Goal: Navigation & Orientation: Find specific page/section

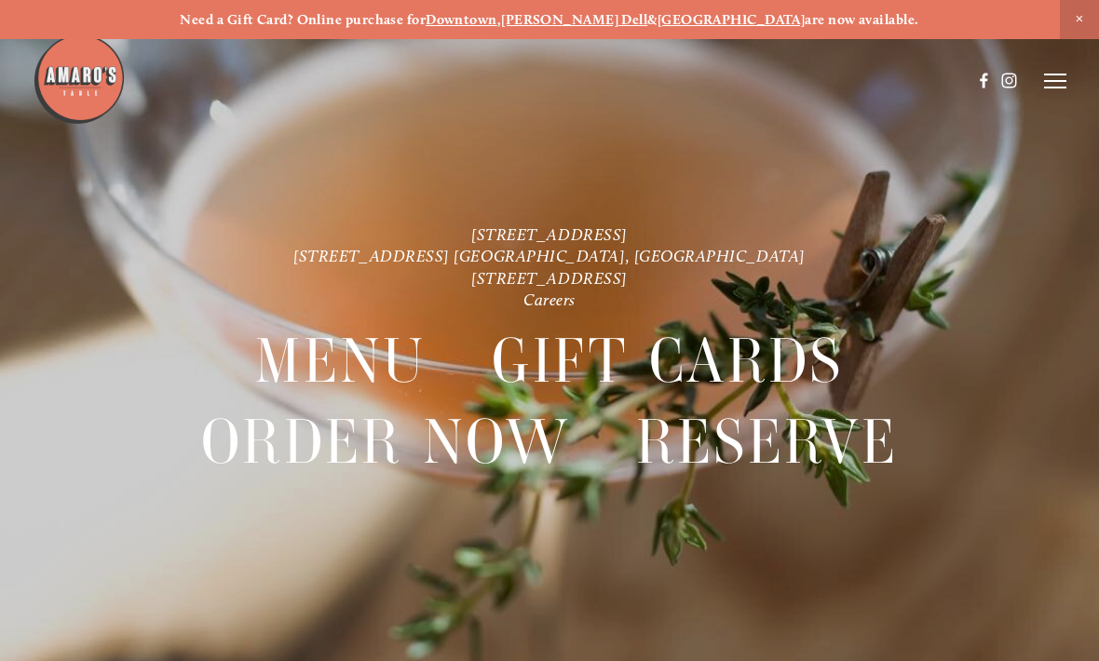
scroll to position [-17, 0]
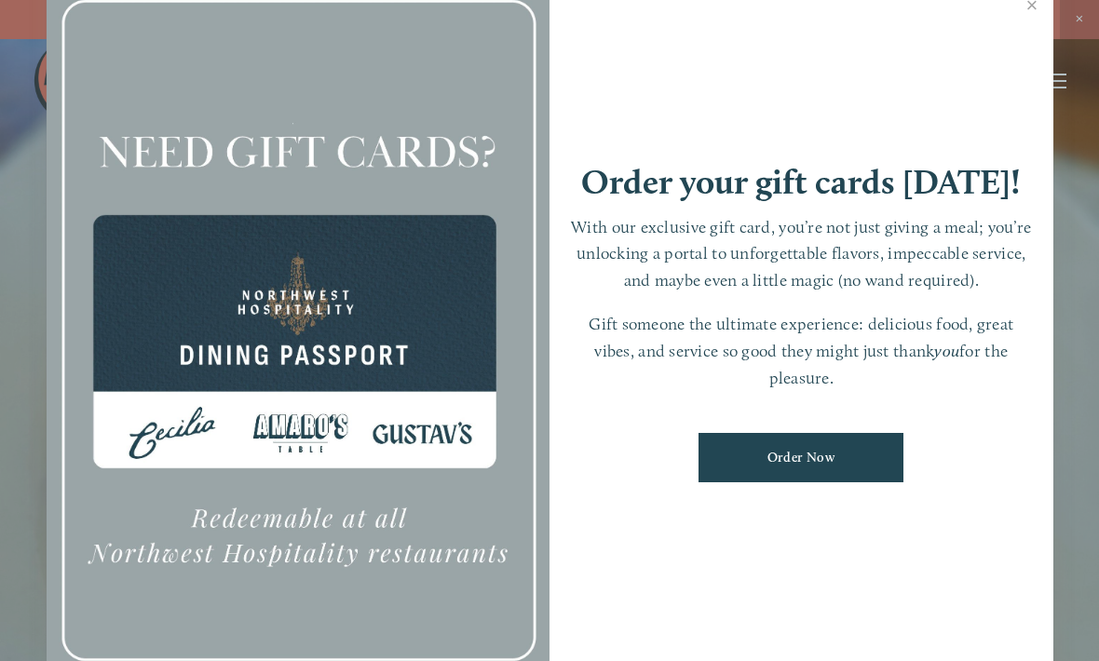
click at [1032, 26] on link "Close" at bounding box center [1032, 7] width 36 height 52
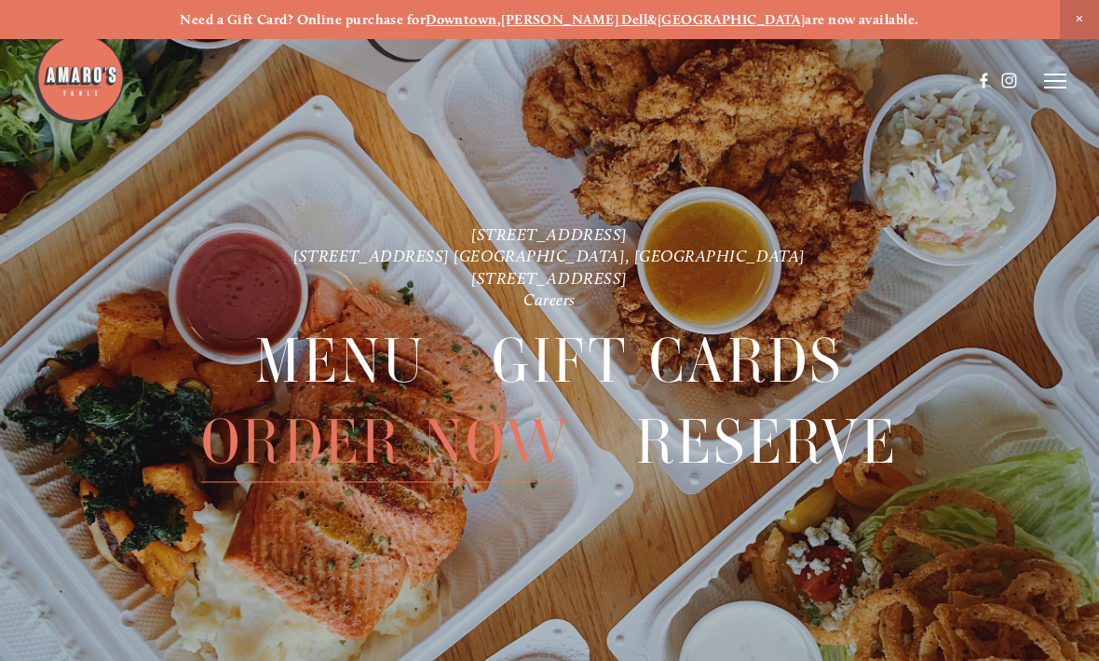
scroll to position [39, 0]
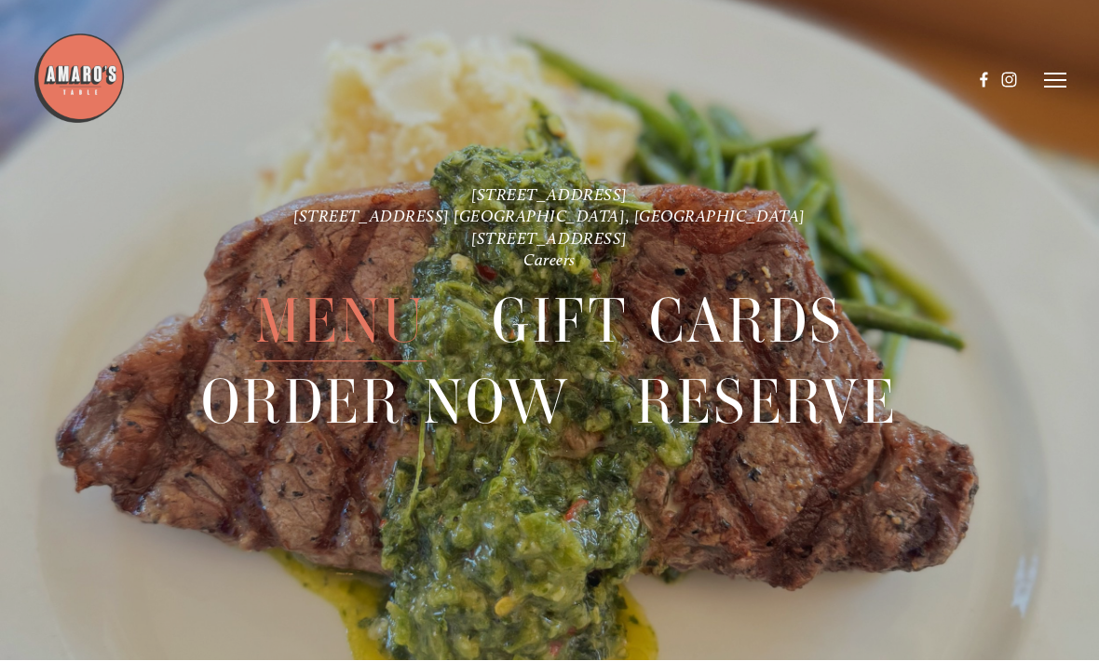
click at [1058, 74] on line at bounding box center [1055, 74] width 22 height 0
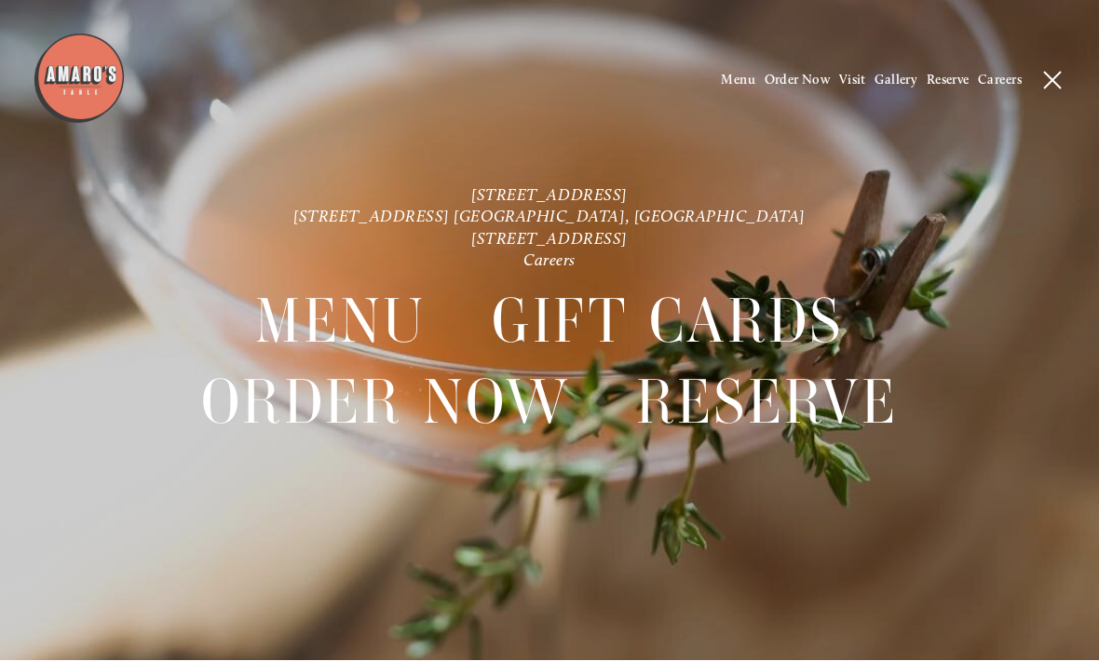
click at [356, 330] on span "Menu" at bounding box center [340, 323] width 170 height 80
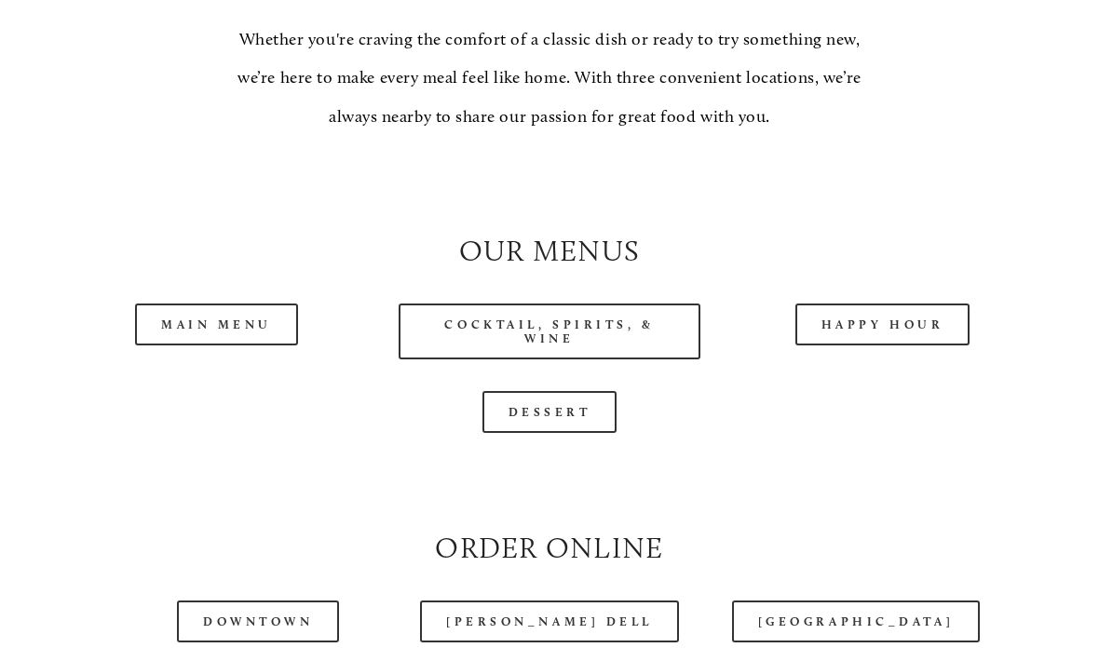
scroll to position [1533, 0]
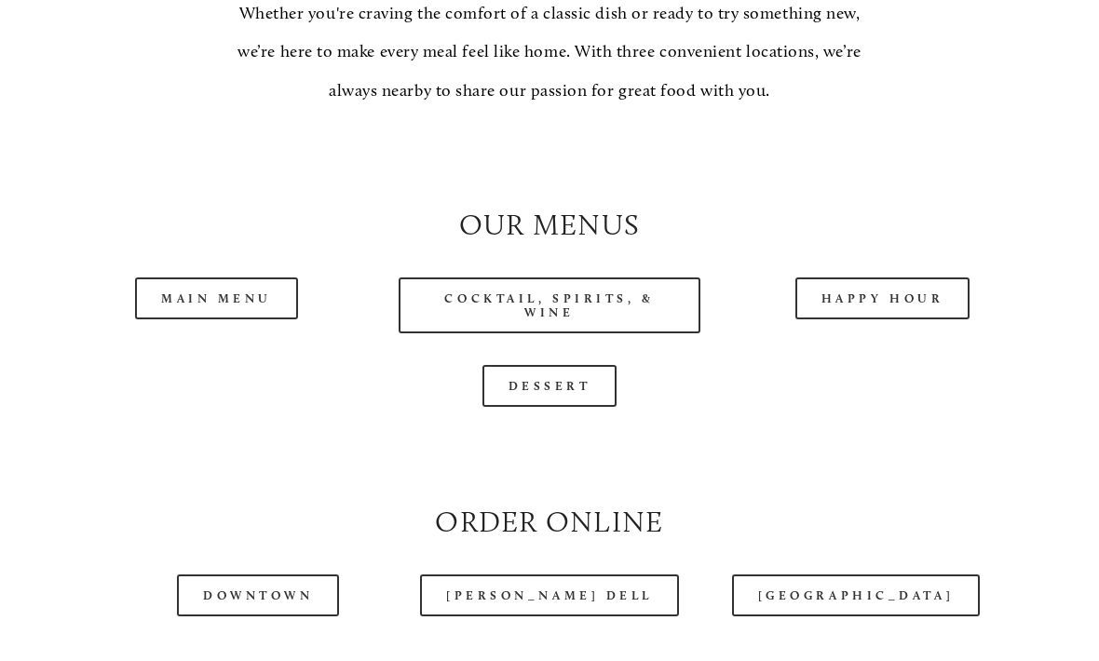
click at [1015, 660] on div at bounding box center [549, 664] width 998 height 63
click at [620, 317] on link "Cocktail, Spirits, & Wine" at bounding box center [548, 306] width 301 height 56
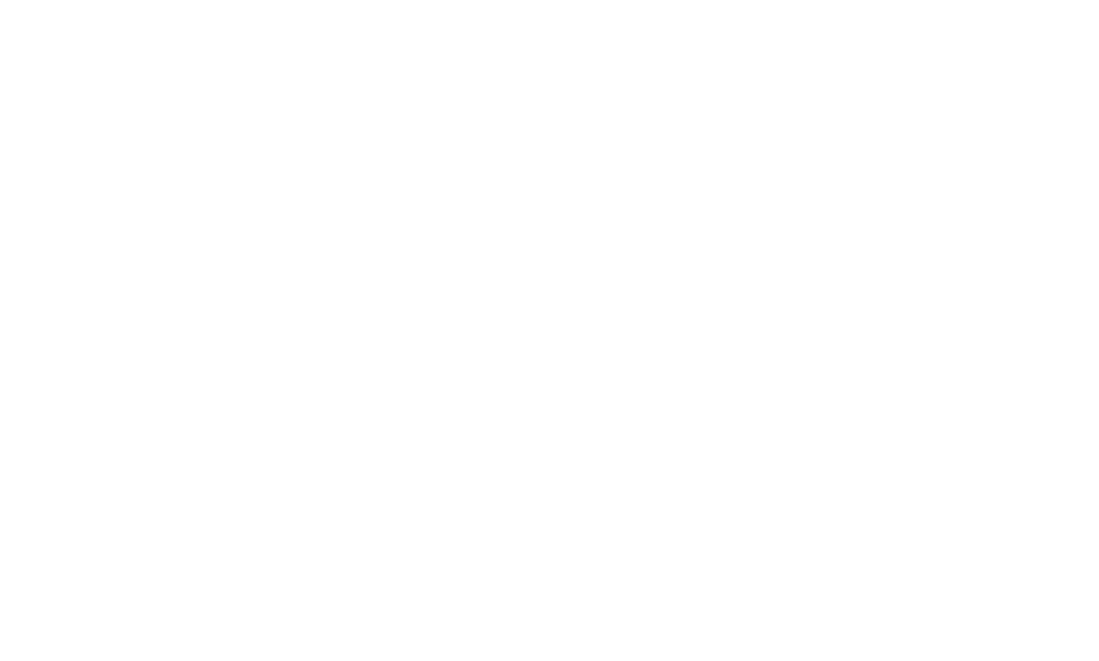
scroll to position [39, 0]
